Goal: Check status: Check status

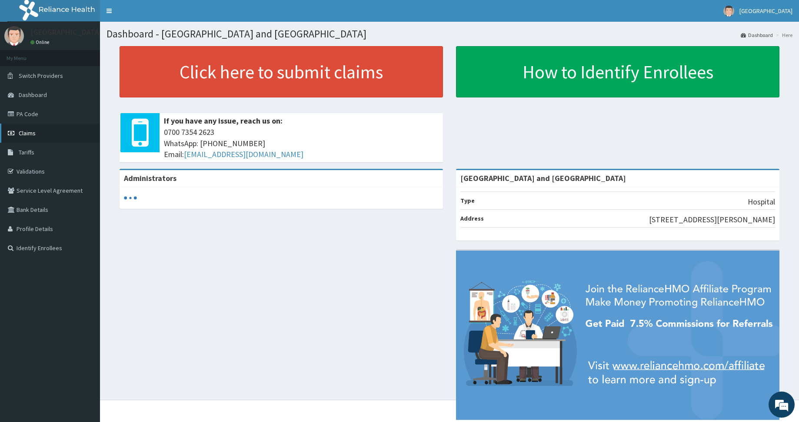
click at [51, 138] on link "Claims" at bounding box center [50, 132] width 100 height 19
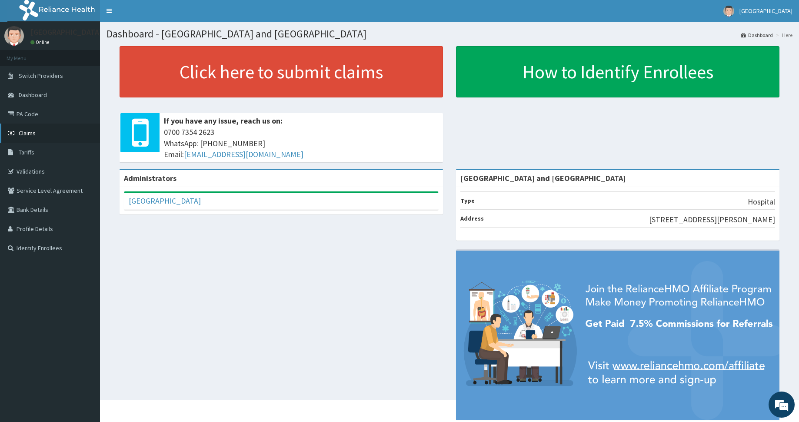
click at [23, 130] on span "Claims" at bounding box center [27, 133] width 17 height 8
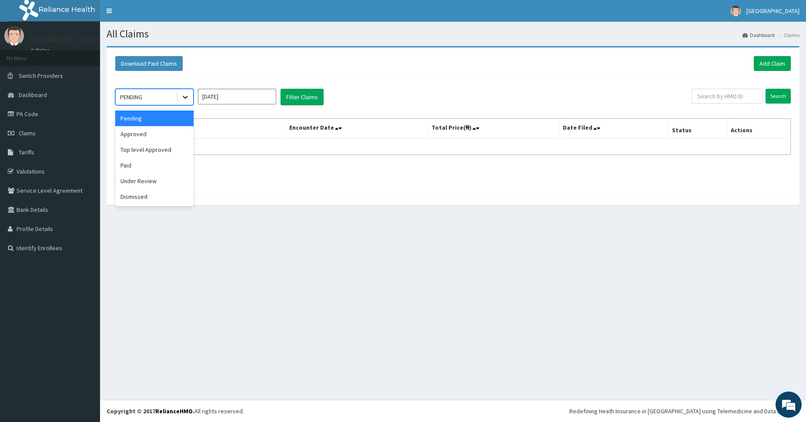
click at [183, 96] on icon at bounding box center [185, 97] width 5 height 3
click at [151, 150] on div "Top level Approved" at bounding box center [154, 150] width 78 height 16
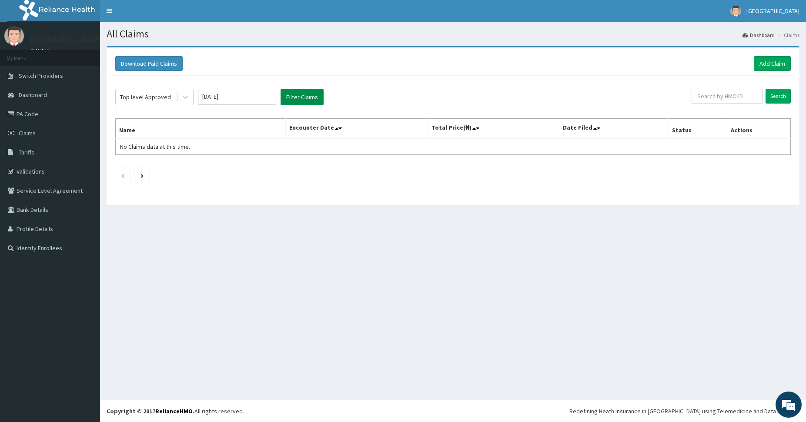
click at [291, 100] on button "Filter Claims" at bounding box center [301, 97] width 43 height 17
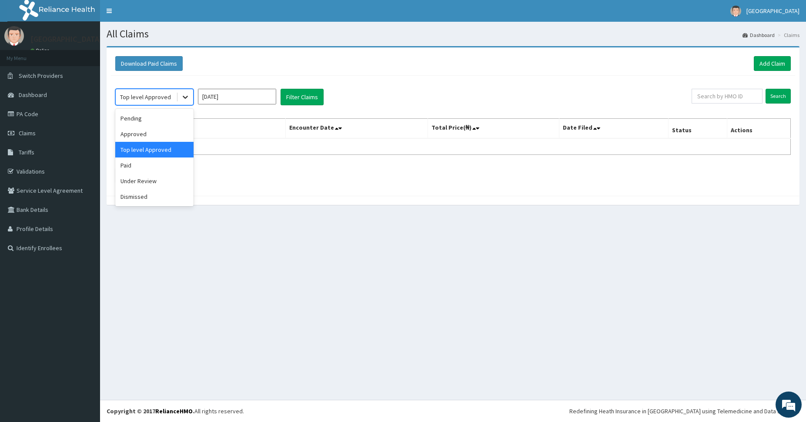
click at [183, 93] on icon at bounding box center [185, 97] width 9 height 9
click at [161, 135] on div "Approved" at bounding box center [154, 134] width 78 height 16
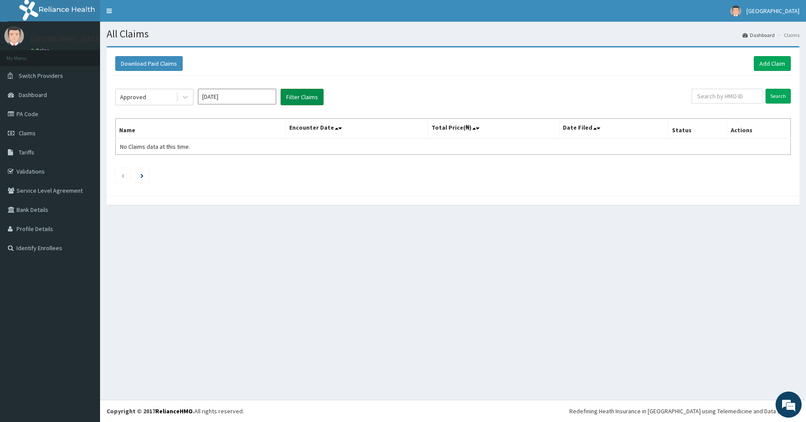
click at [287, 97] on button "Filter Claims" at bounding box center [301, 97] width 43 height 17
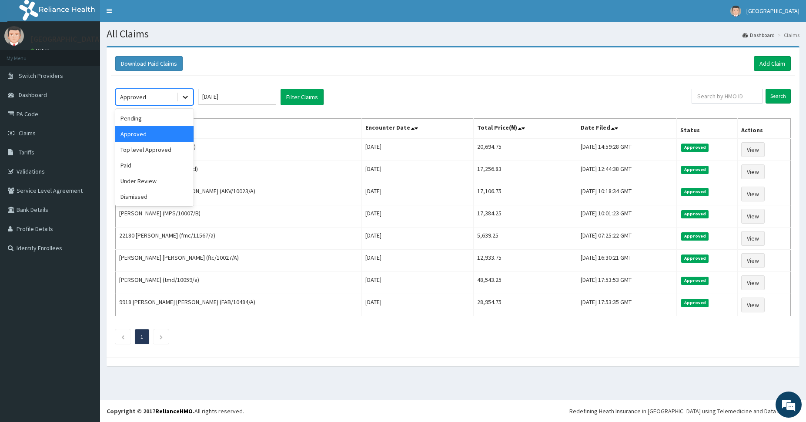
click at [183, 101] on icon at bounding box center [185, 97] width 9 height 9
click at [154, 163] on div "Paid" at bounding box center [154, 165] width 78 height 16
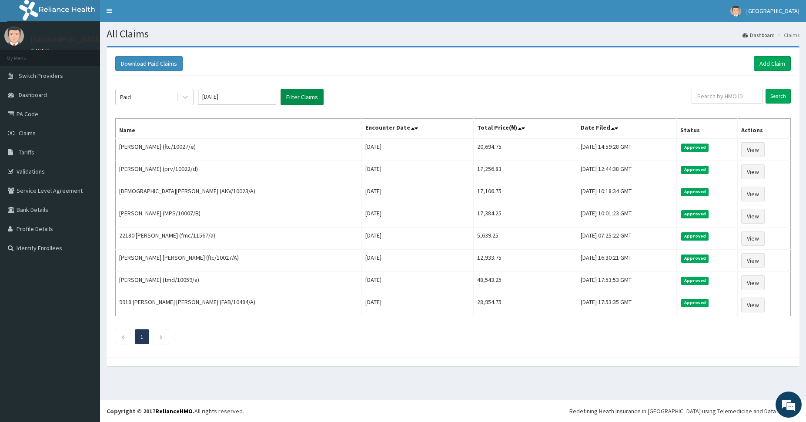
click at [301, 97] on button "Filter Claims" at bounding box center [301, 97] width 43 height 17
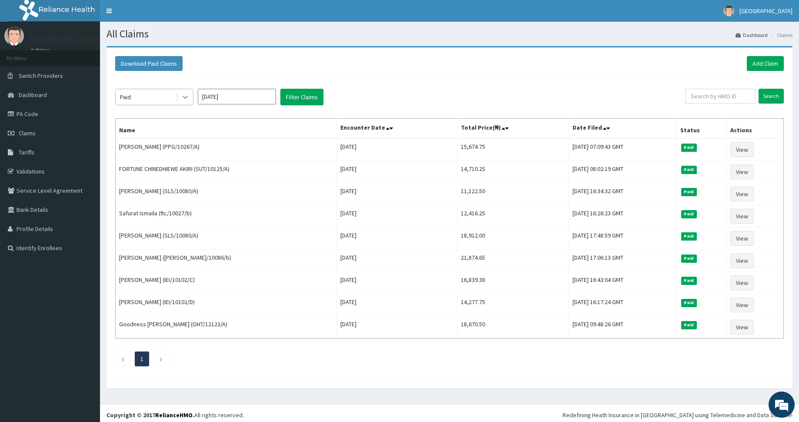
click at [182, 98] on icon at bounding box center [185, 97] width 9 height 9
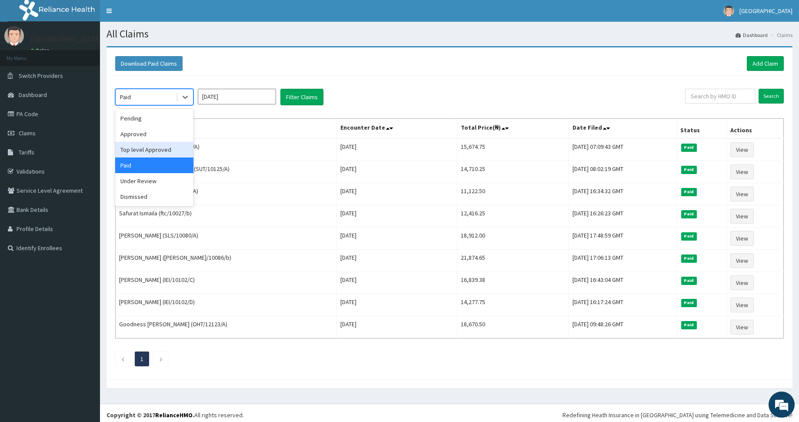
click at [152, 145] on div "Top level Approved" at bounding box center [154, 150] width 78 height 16
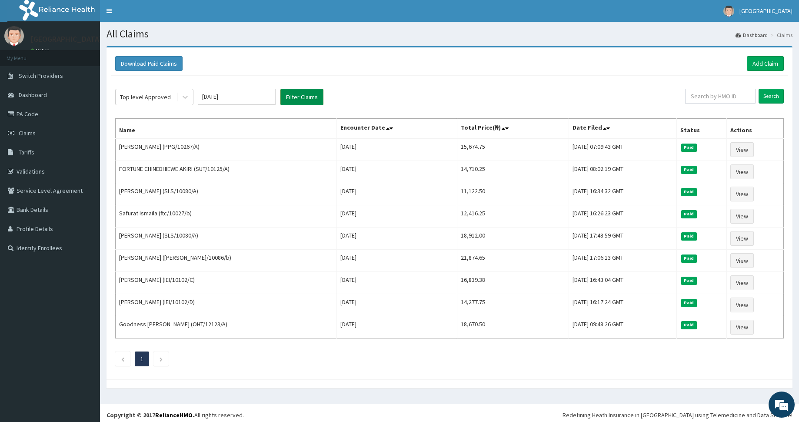
click at [290, 101] on button "Filter Claims" at bounding box center [301, 97] width 43 height 17
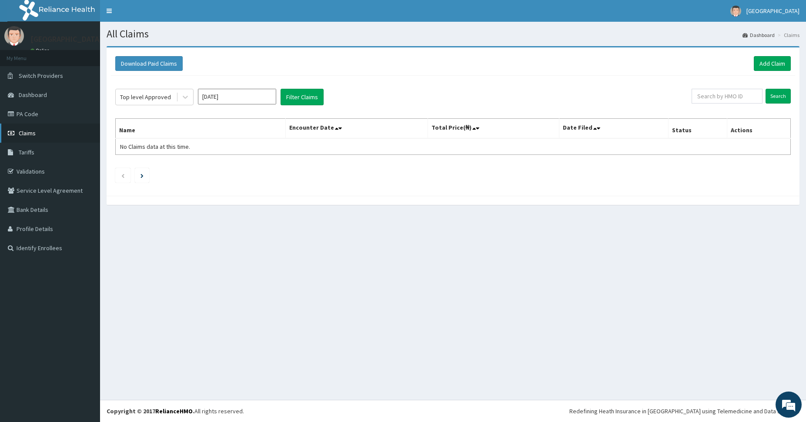
click at [64, 138] on link "Claims" at bounding box center [50, 132] width 100 height 19
click at [181, 99] on icon at bounding box center [185, 97] width 9 height 9
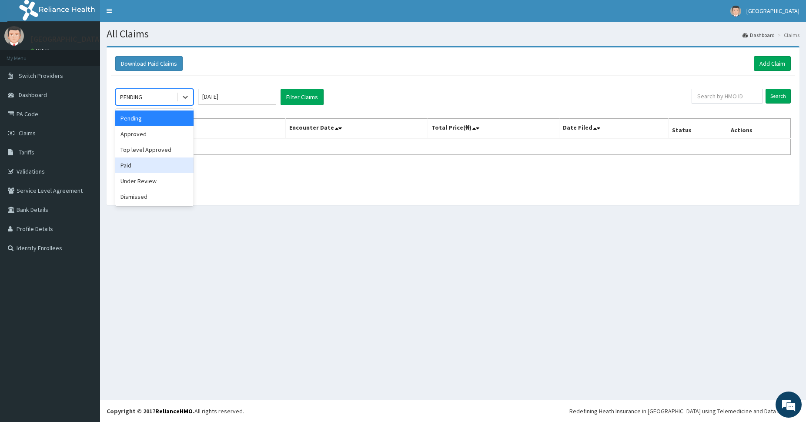
click at [160, 170] on div "Paid" at bounding box center [154, 165] width 78 height 16
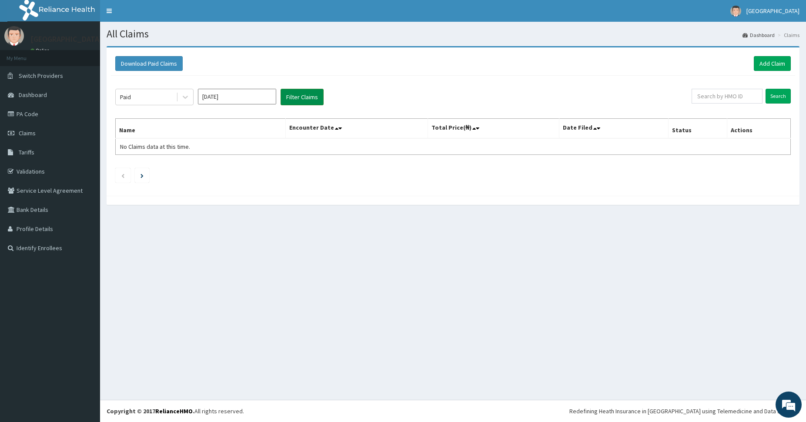
click at [294, 96] on button "Filter Claims" at bounding box center [301, 97] width 43 height 17
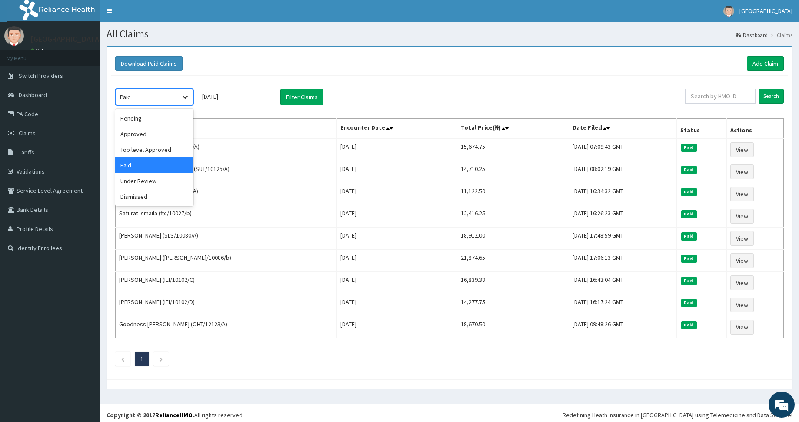
click at [185, 100] on icon at bounding box center [185, 97] width 9 height 9
click at [158, 151] on div "Top level Approved" at bounding box center [154, 150] width 78 height 16
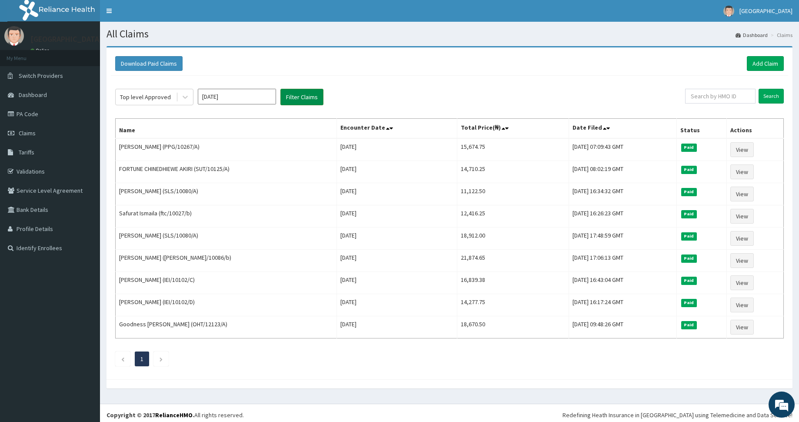
click at [292, 96] on button "Filter Claims" at bounding box center [301, 97] width 43 height 17
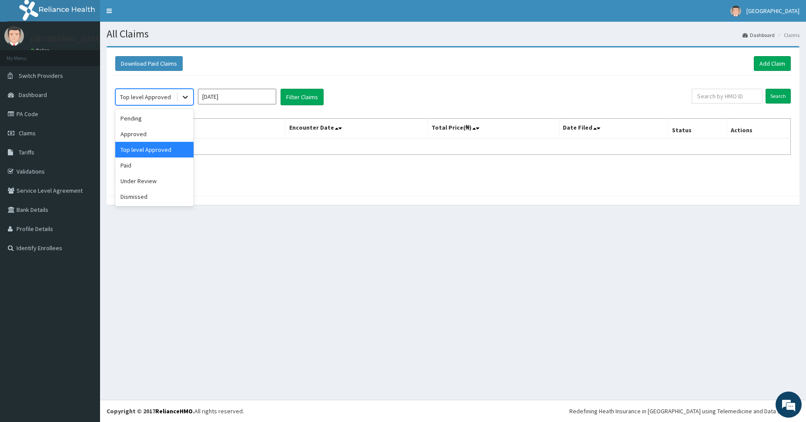
click at [180, 99] on div at bounding box center [185, 97] width 16 height 16
click at [170, 130] on div "Approved" at bounding box center [154, 134] width 78 height 16
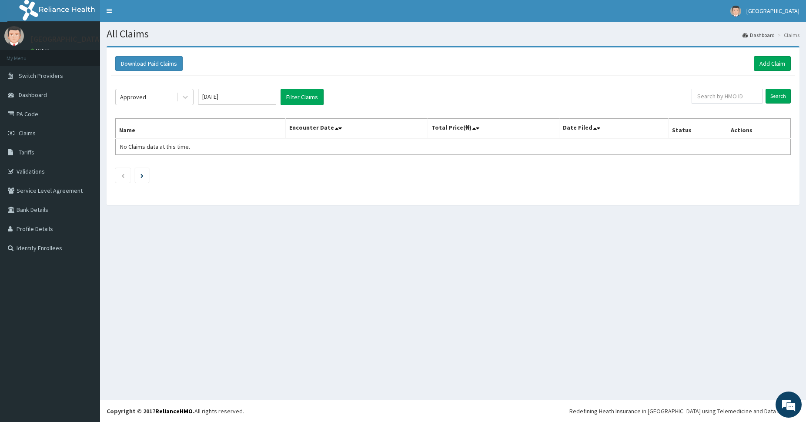
click at [445, 96] on div "Approved Sep 2025 Filter Claims" at bounding box center [403, 97] width 576 height 17
click at [253, 95] on input "Sep 2025" at bounding box center [237, 97] width 78 height 16
click at [241, 171] on div "Aug" at bounding box center [236, 169] width 17 height 16
type input "Aug 2025"
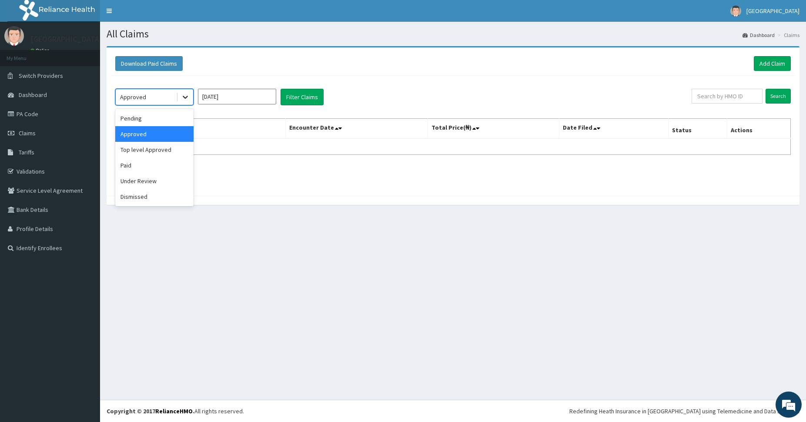
click at [183, 97] on icon at bounding box center [185, 97] width 9 height 9
click at [160, 171] on div "Paid" at bounding box center [154, 165] width 78 height 16
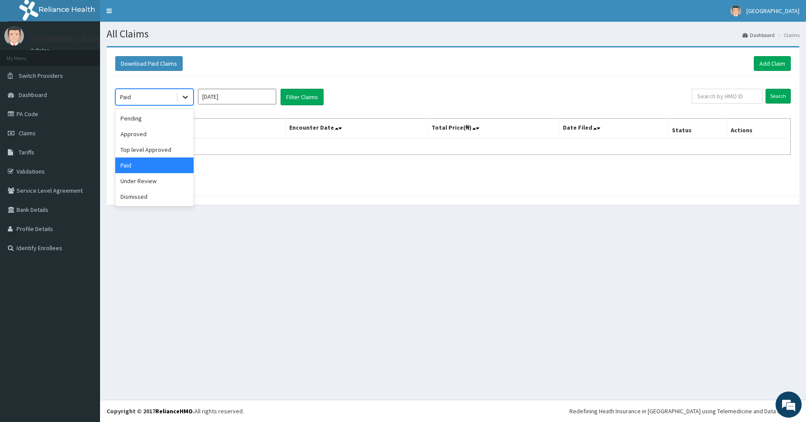
click at [184, 96] on icon at bounding box center [185, 97] width 9 height 9
click at [170, 148] on div "Top level Approved" at bounding box center [154, 150] width 78 height 16
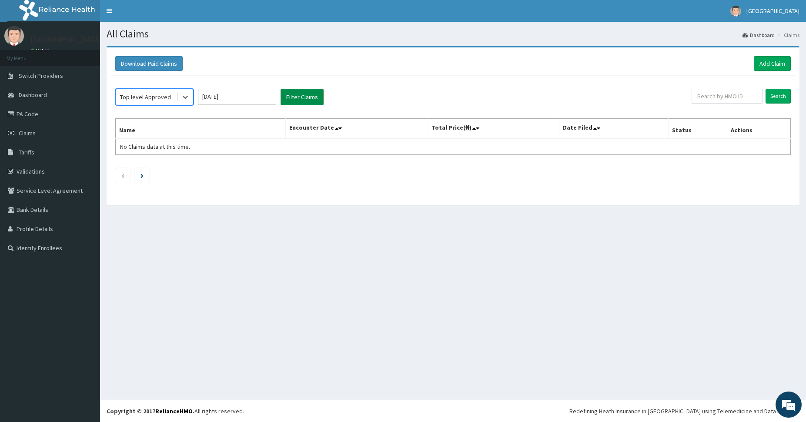
click at [295, 100] on button "Filter Claims" at bounding box center [301, 97] width 43 height 17
click at [303, 96] on button "Filter Claims" at bounding box center [301, 97] width 43 height 17
click at [189, 100] on icon at bounding box center [185, 97] width 9 height 9
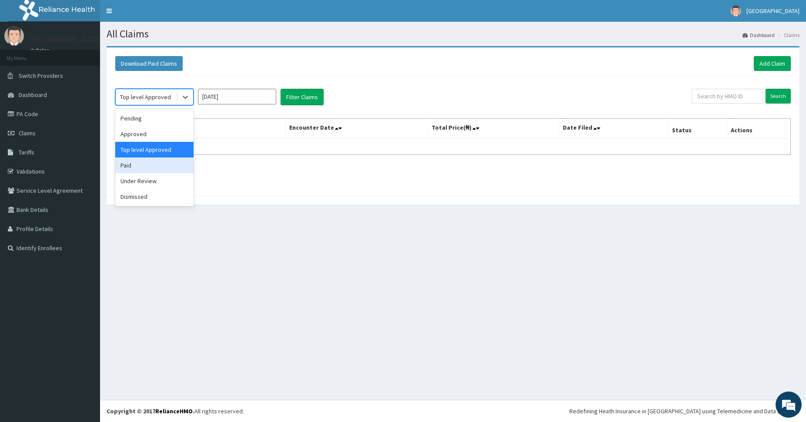
click at [158, 159] on div "Paid" at bounding box center [154, 165] width 78 height 16
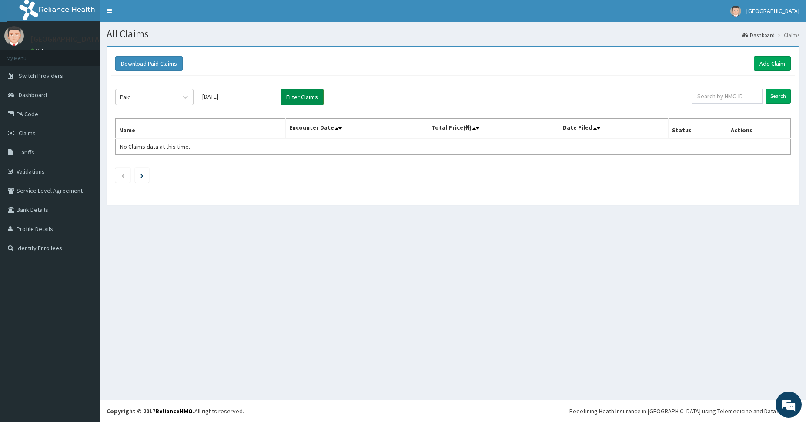
click at [301, 93] on button "Filter Claims" at bounding box center [301, 97] width 43 height 17
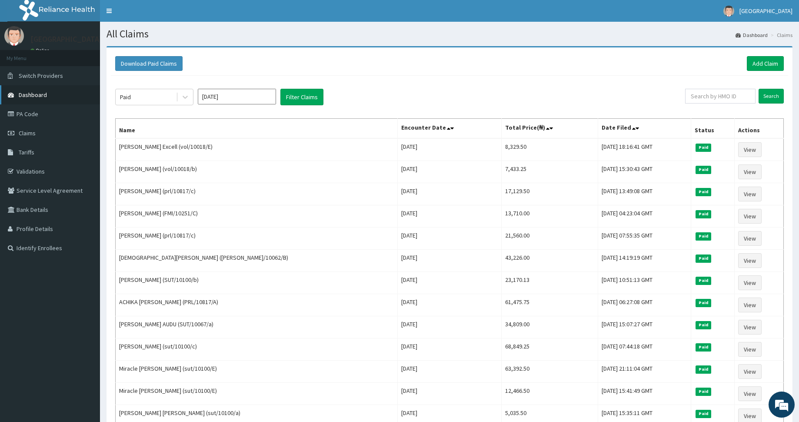
click at [52, 88] on link "Dashboard" at bounding box center [50, 94] width 100 height 19
